Goal: Task Accomplishment & Management: Use online tool/utility

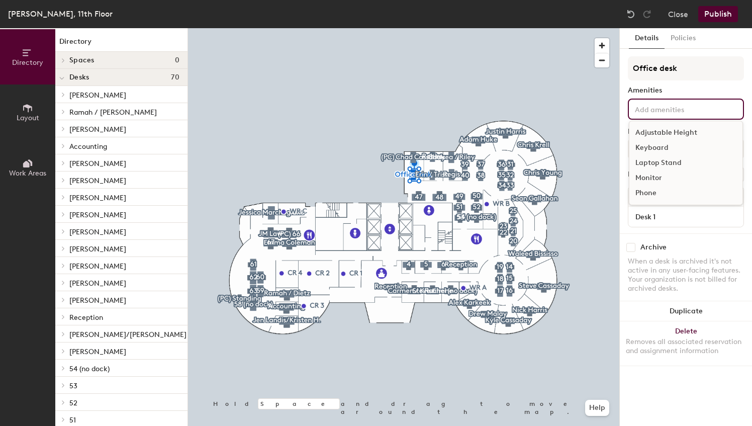
click at [669, 114] on input at bounding box center [678, 109] width 91 height 12
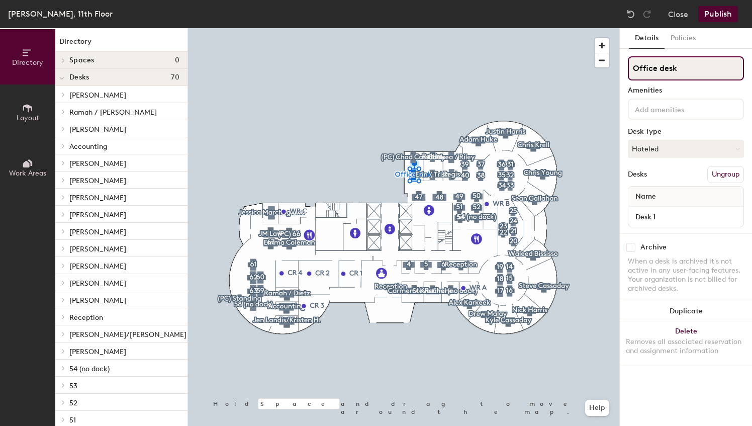
click at [672, 68] on input "Office desk" at bounding box center [686, 68] width 116 height 24
type input "N"
type input "[PERSON_NAME]/[PERSON_NAME]"
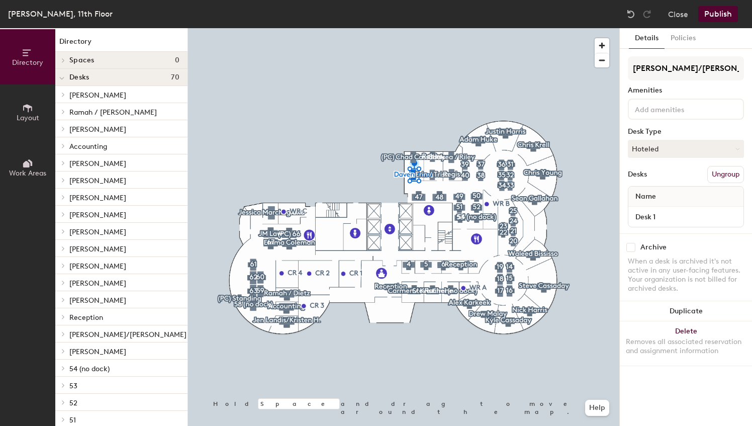
click at [721, 15] on button "Publish" at bounding box center [718, 14] width 40 height 16
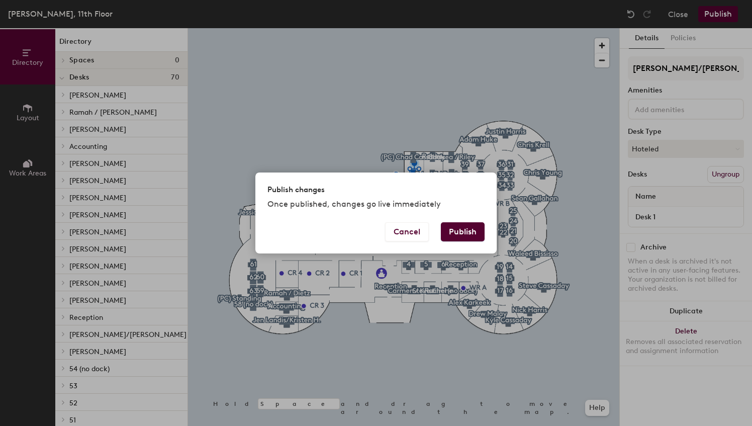
click at [474, 236] on button "Publish" at bounding box center [463, 231] width 44 height 19
